Goal: Task Accomplishment & Management: Use online tool/utility

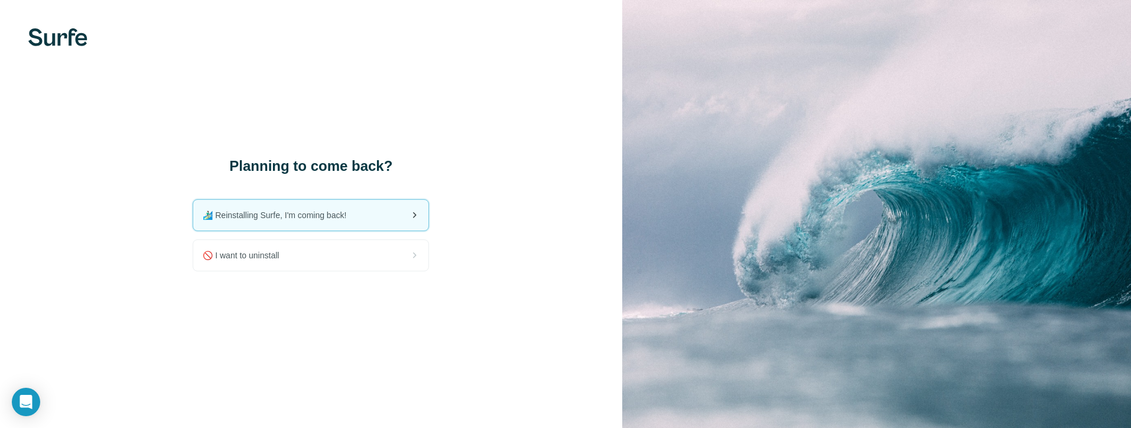
click at [328, 214] on span "🏄🏻‍♂️ Reinstalling Surfe, I'm coming back!" at bounding box center [279, 215] width 153 height 12
drag, startPoint x: 466, startPoint y: 190, endPoint x: 391, endPoint y: 222, distance: 80.8
click at [466, 190] on div "Planning to come back? 🏄🏻‍♂️ Reinstalling Surfe, I'm coming back! 🚫 I want to u…" at bounding box center [311, 214] width 622 height 428
click at [506, 113] on div "Planning to come back? 🏄🏻‍♂️ Reinstalling Surfe, I'm coming back! 🚫 I want to u…" at bounding box center [311, 214] width 622 height 428
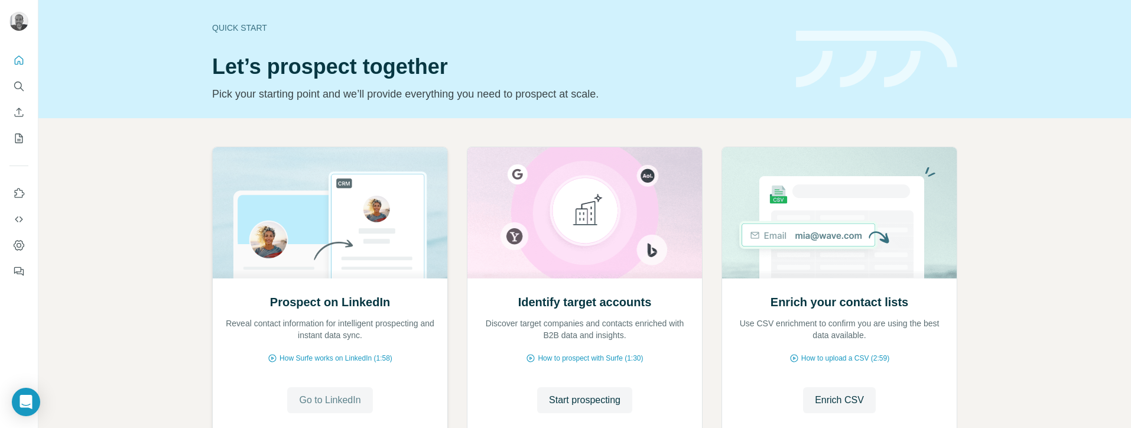
click at [327, 401] on span "Go to LinkedIn" at bounding box center [329, 400] width 61 height 14
click at [19, 188] on icon "Use Surfe on LinkedIn" at bounding box center [20, 192] width 10 height 9
click at [17, 222] on icon "Use Surfe API" at bounding box center [19, 219] width 12 height 12
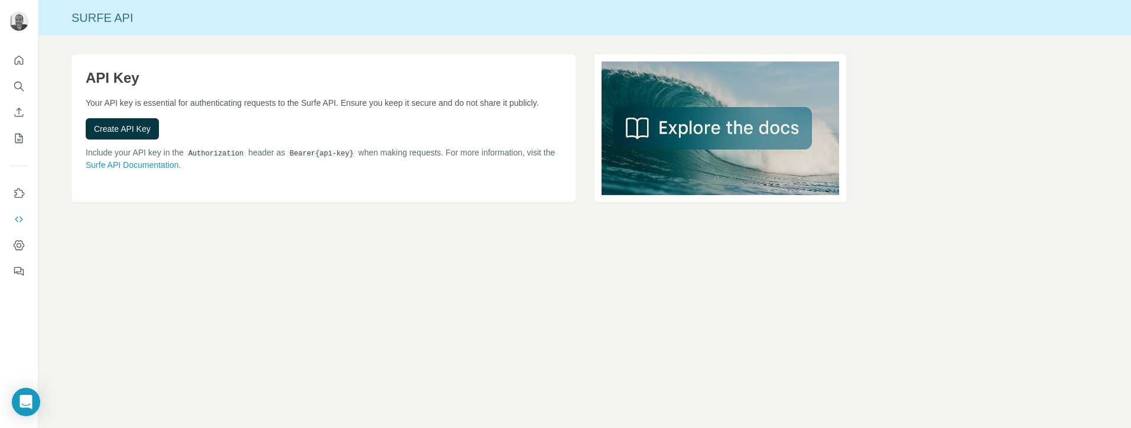
click at [161, 96] on div "API Key Your API key is essential for authenticating requests to the Surfe API.…" at bounding box center [323, 128] width 504 height 148
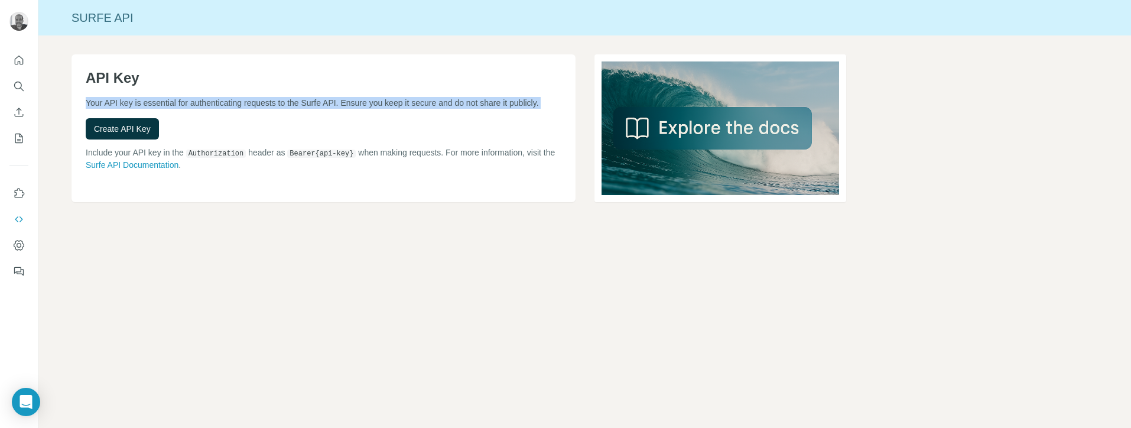
click at [161, 96] on div "API Key Your API key is essential for authenticating requests to the Surfe API.…" at bounding box center [323, 128] width 504 height 148
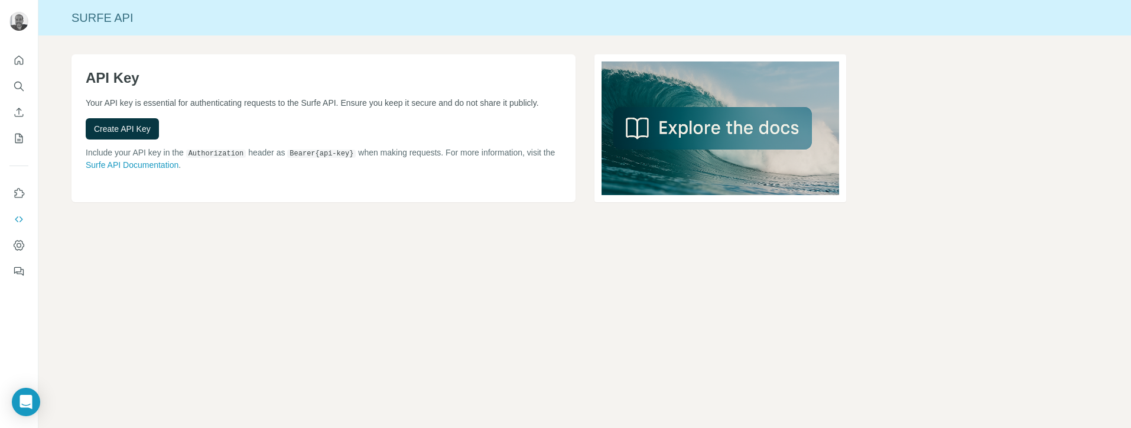
click at [255, 109] on p "Your API key is essential for authenticating requests to the Surfe API. Ensure …" at bounding box center [324, 103] width 476 height 12
click at [19, 239] on icon "Dashboard" at bounding box center [19, 245] width 12 height 12
click at [26, 414] on div "Open Intercom Messenger" at bounding box center [26, 401] width 31 height 31
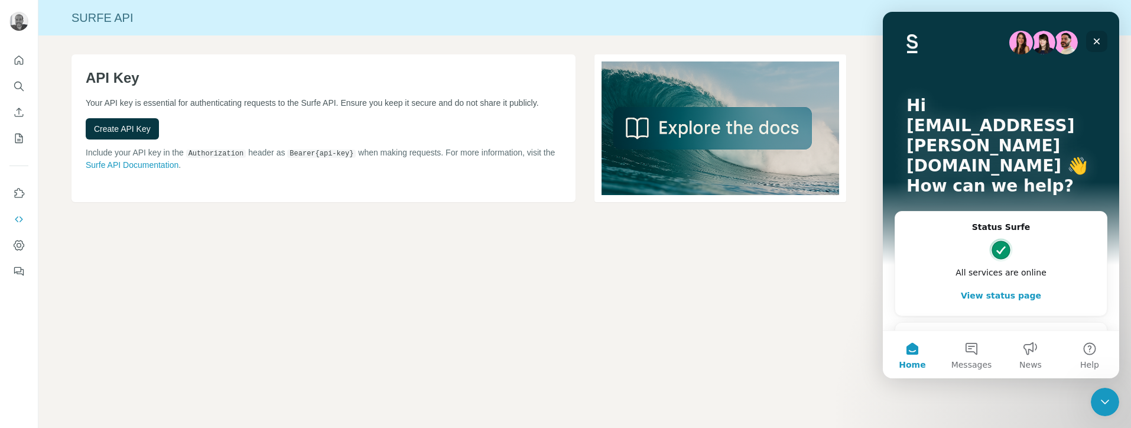
click at [1097, 37] on icon "Close" at bounding box center [1096, 41] width 9 height 9
